Goal: Information Seeking & Learning: Check status

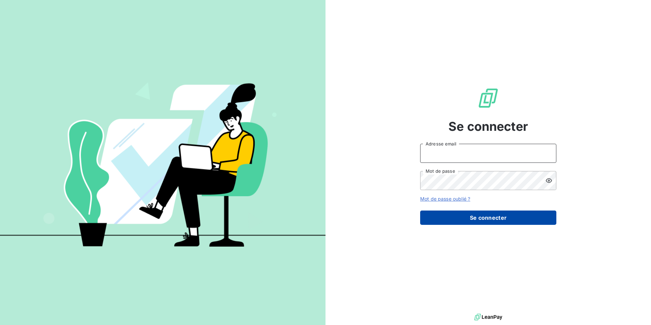
type input "[PERSON_NAME][EMAIL_ADDRESS][DOMAIN_NAME]"
click at [475, 217] on button "Se connecter" at bounding box center [488, 217] width 136 height 14
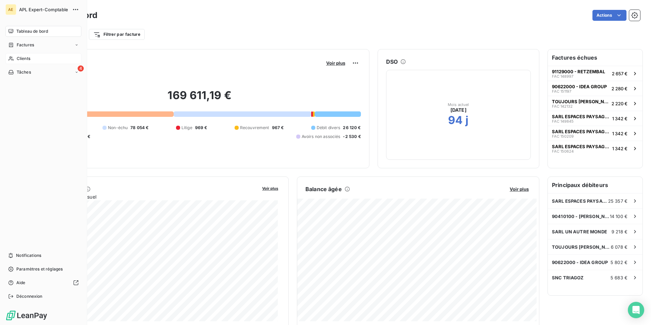
click at [23, 60] on span "Clients" at bounding box center [24, 58] width 14 height 6
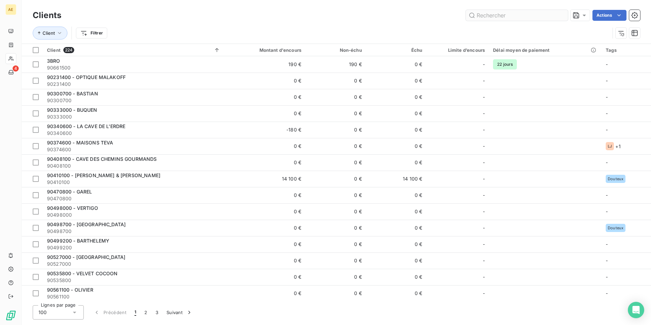
click at [503, 14] on input "text" at bounding box center [517, 15] width 102 height 11
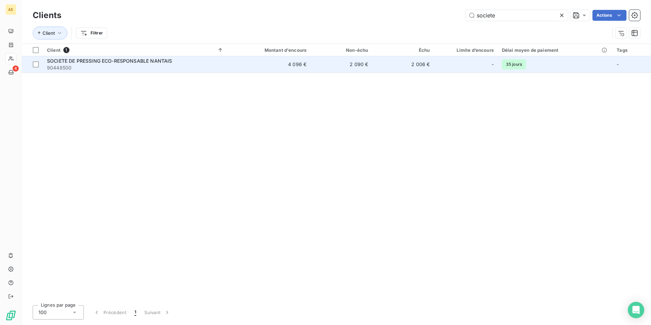
type input "societe"
click at [146, 61] on span "SOCIETE DE PRESSING ECO-RESPONSABLE NANTAIS" at bounding box center [109, 61] width 125 height 6
